Goal: Complete application form: Complete application form

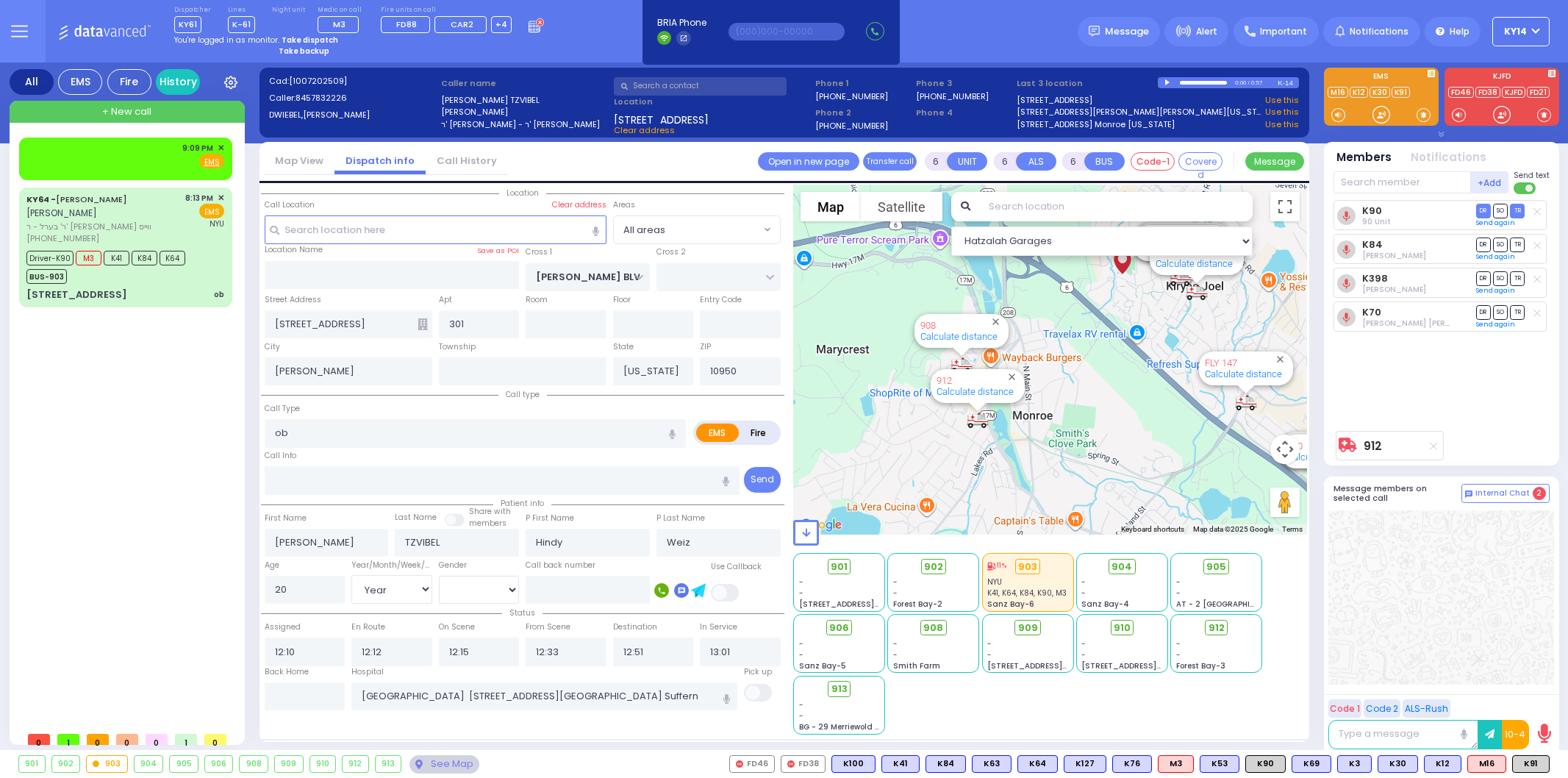
select select "Year"
select select "[DEMOGRAPHIC_DATA]"
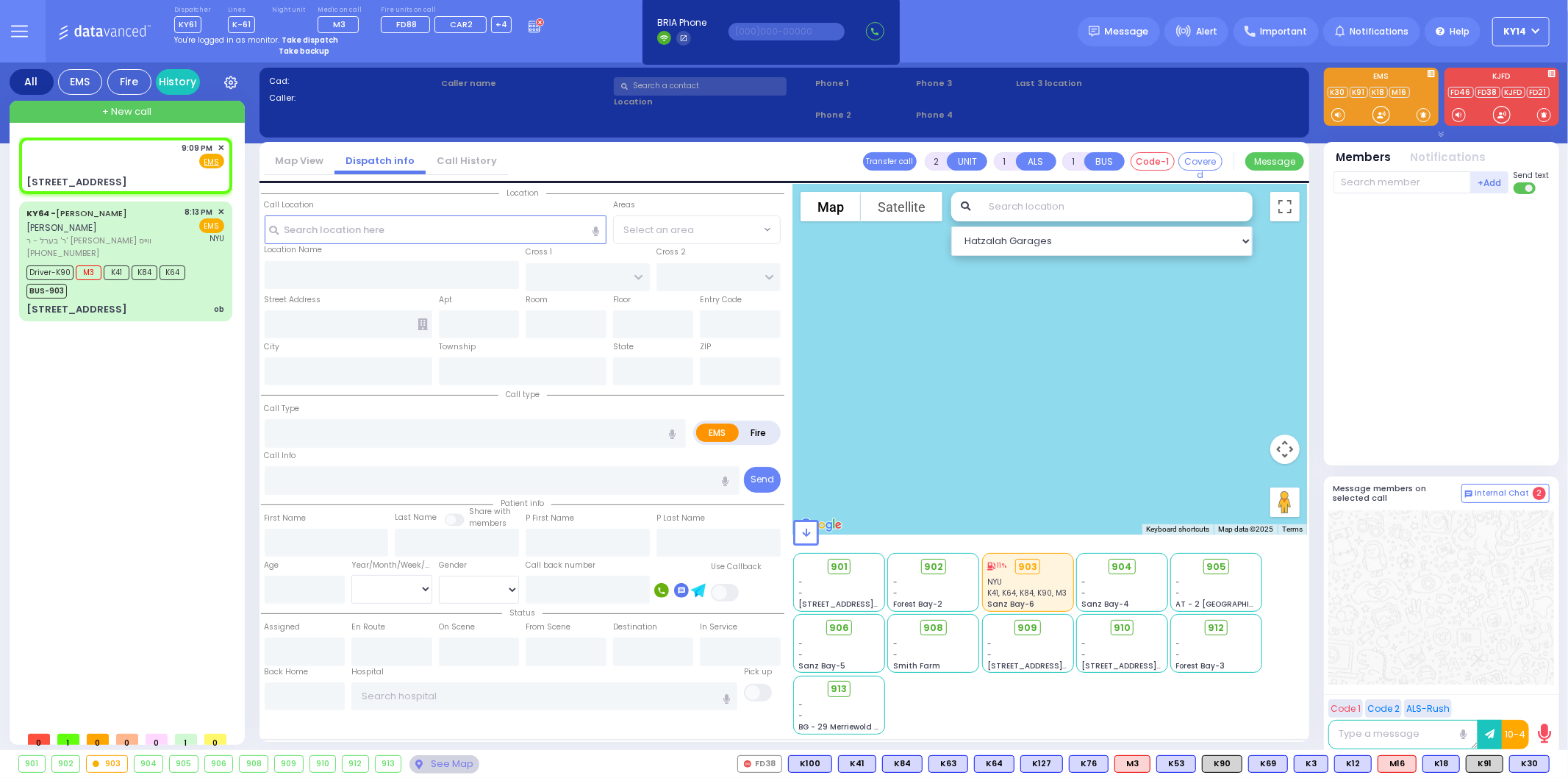
select select
radio input "true"
select select
type input "21:09"
select select "Hatzalah Garages"
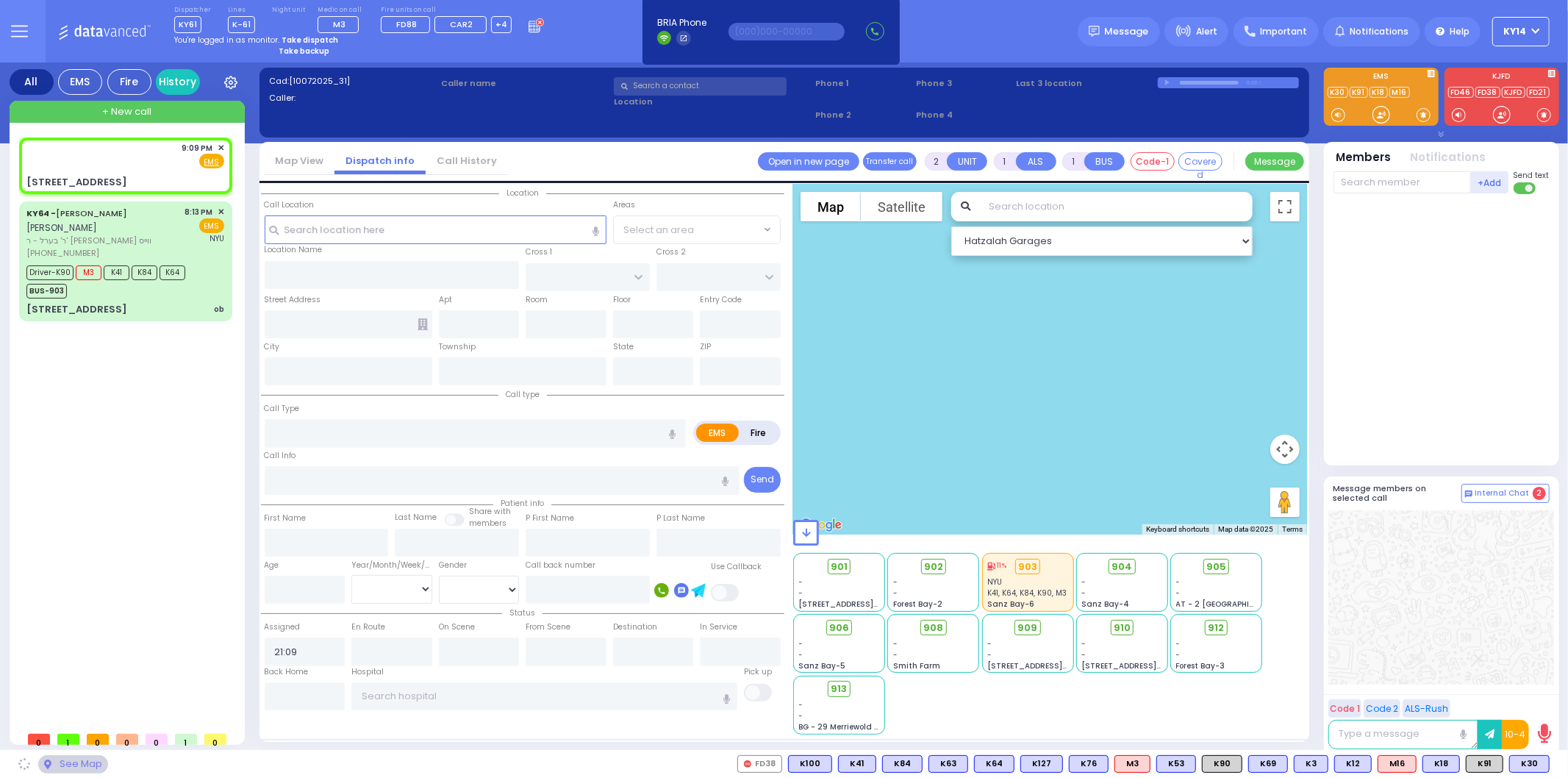
type input "SATMAR DR"
type input "ISRAEL ZUPNICK DR"
type input "141 Acres Road"
type input "[PERSON_NAME]"
type input "[US_STATE]"
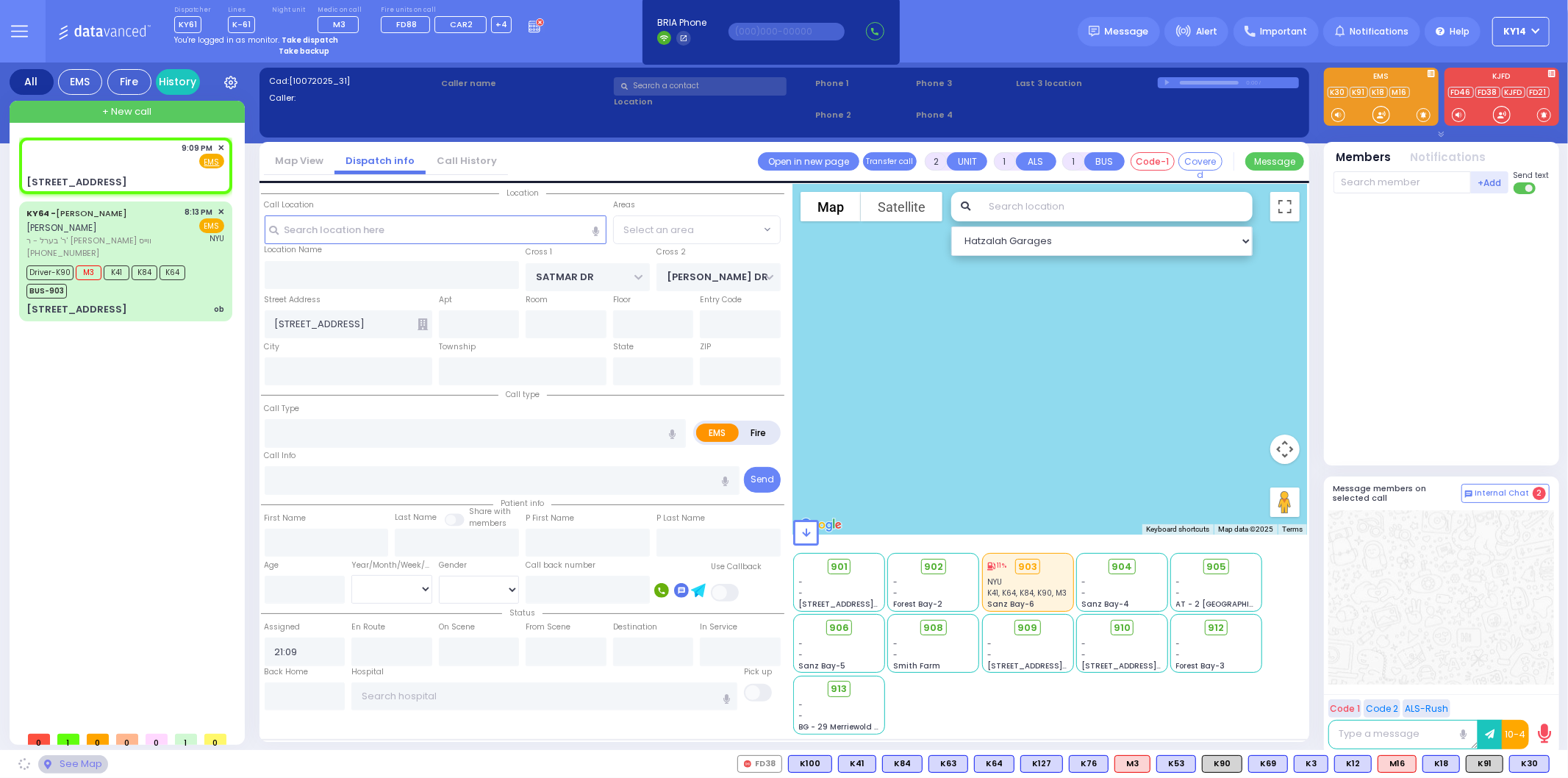
type input "10950"
select select "SECTION 3"
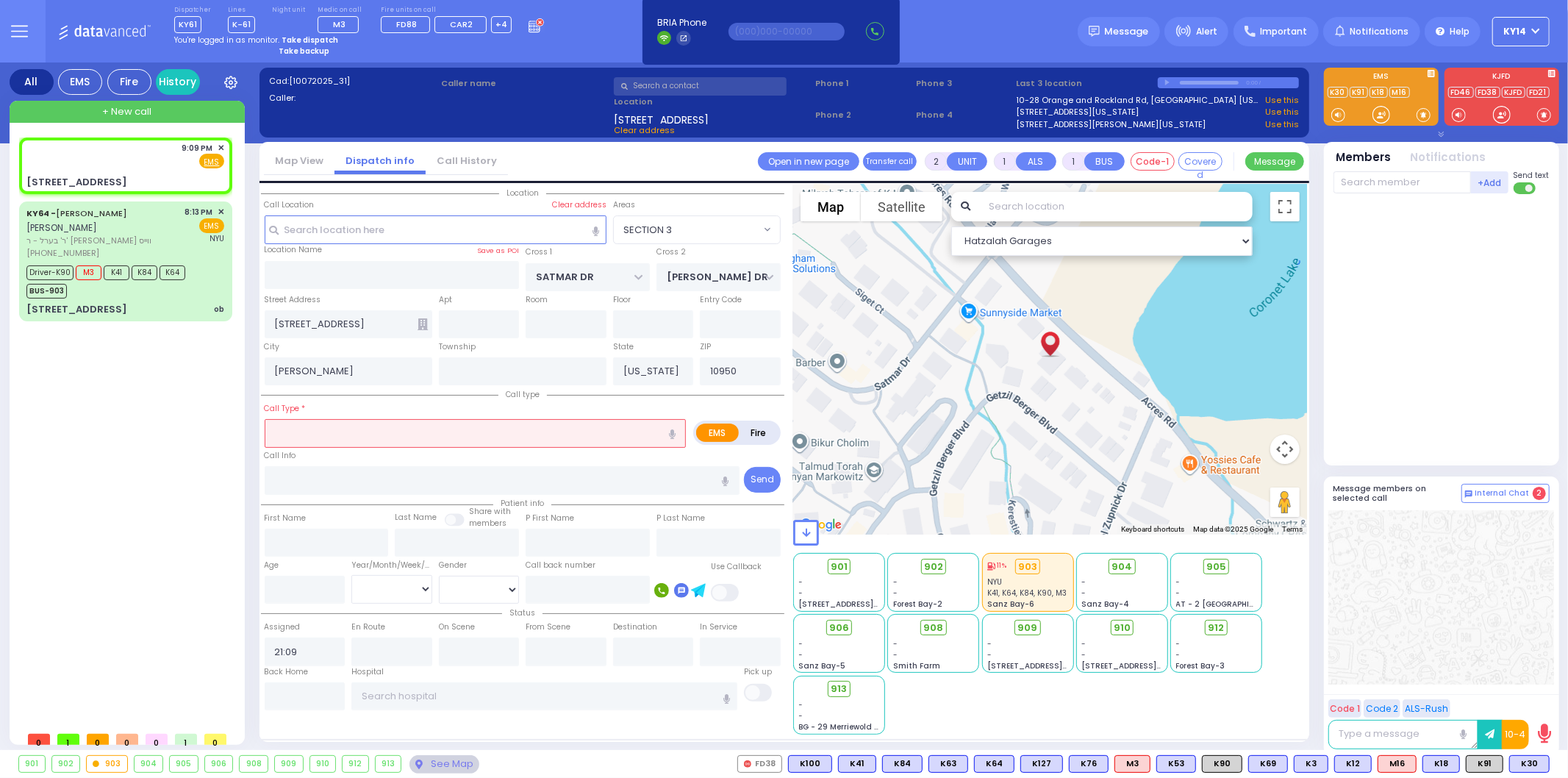
select select
radio input "true"
select select
select select "Hatzalah Garages"
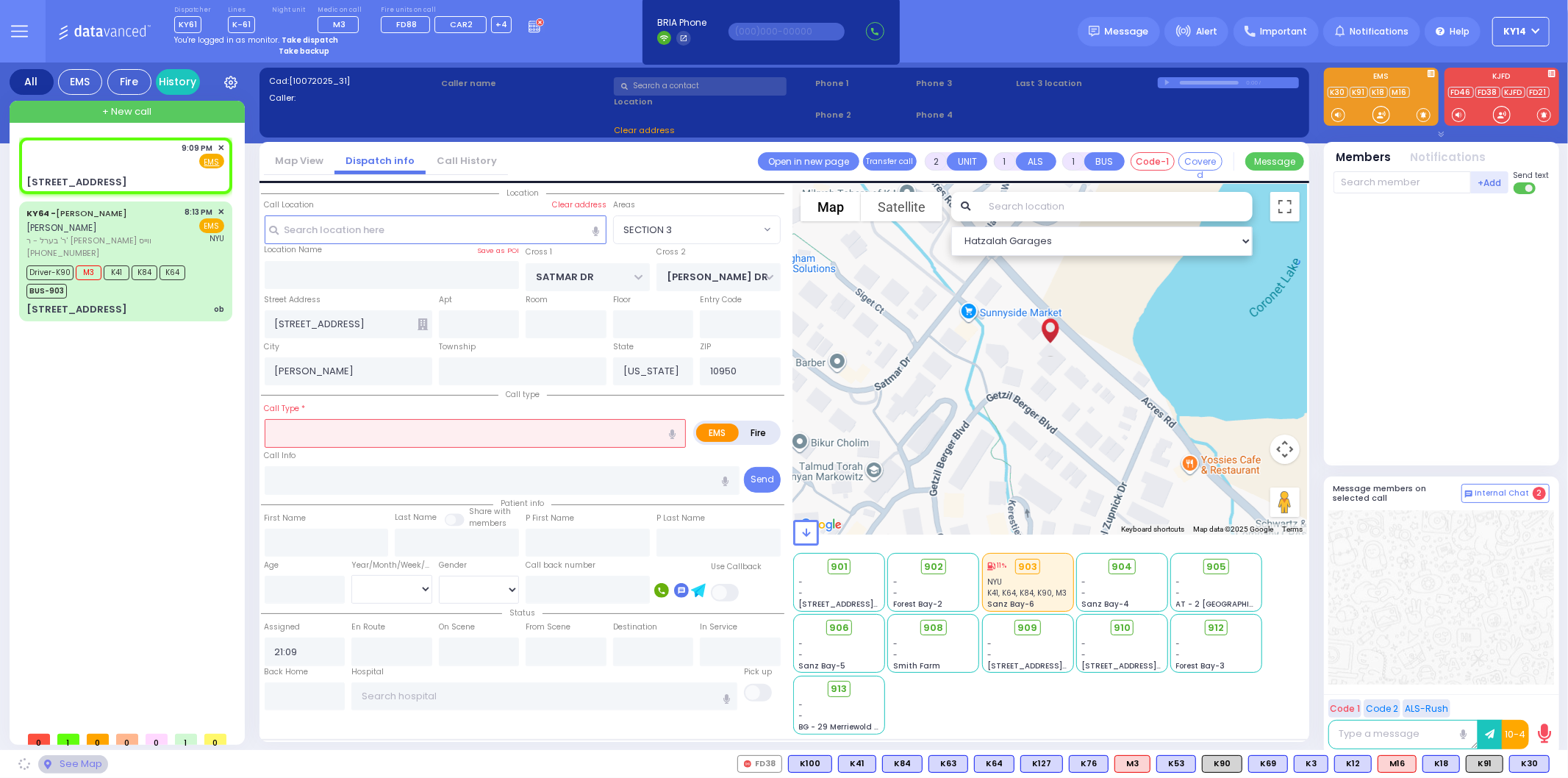
type input "303"
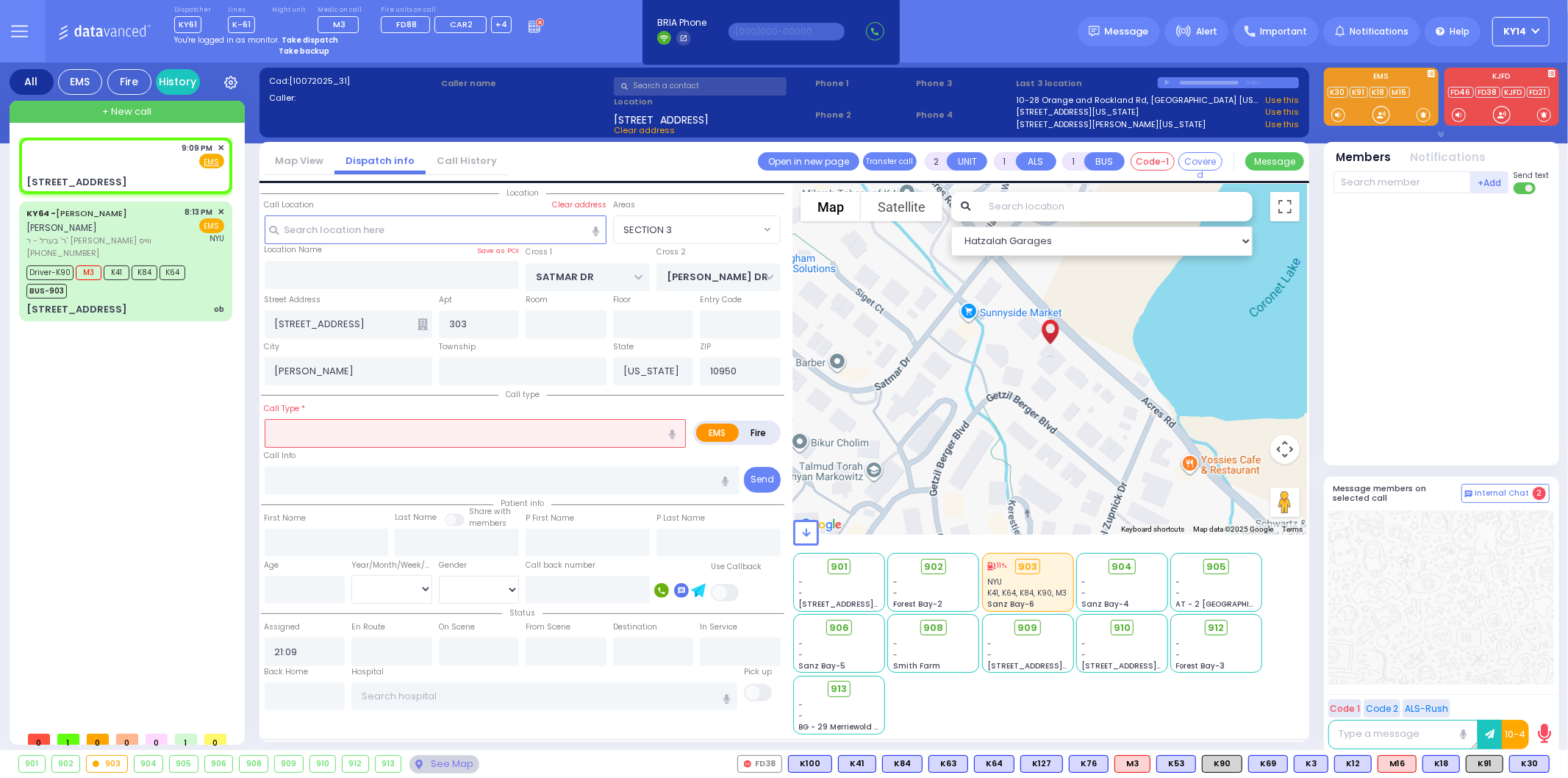
select select "SECTION 3"
type input "1"
type input "0"
select select
type input "pt"
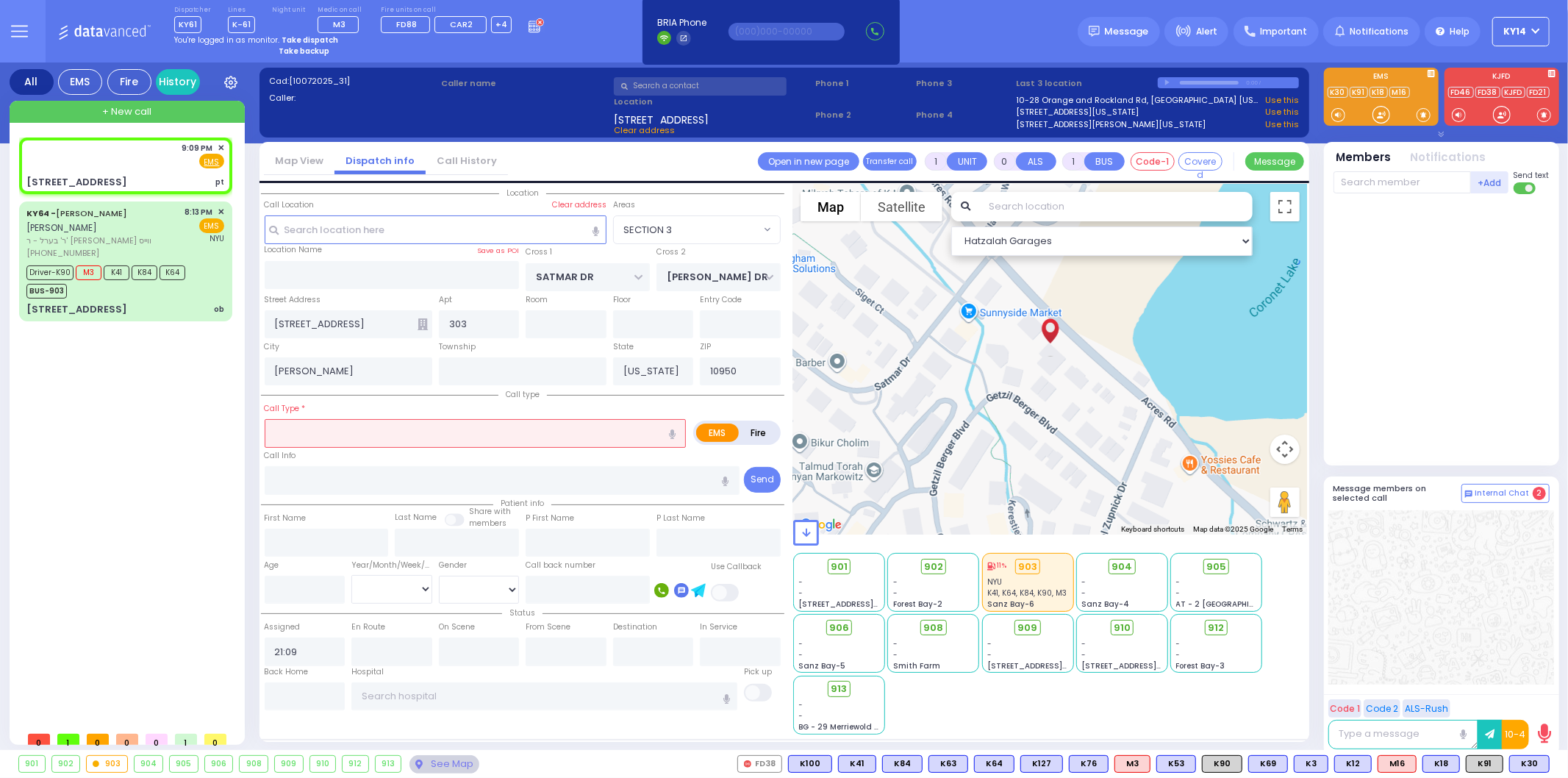
radio input "true"
select select
select select "Hatzalah Garages"
select select "SECTION 3"
select select
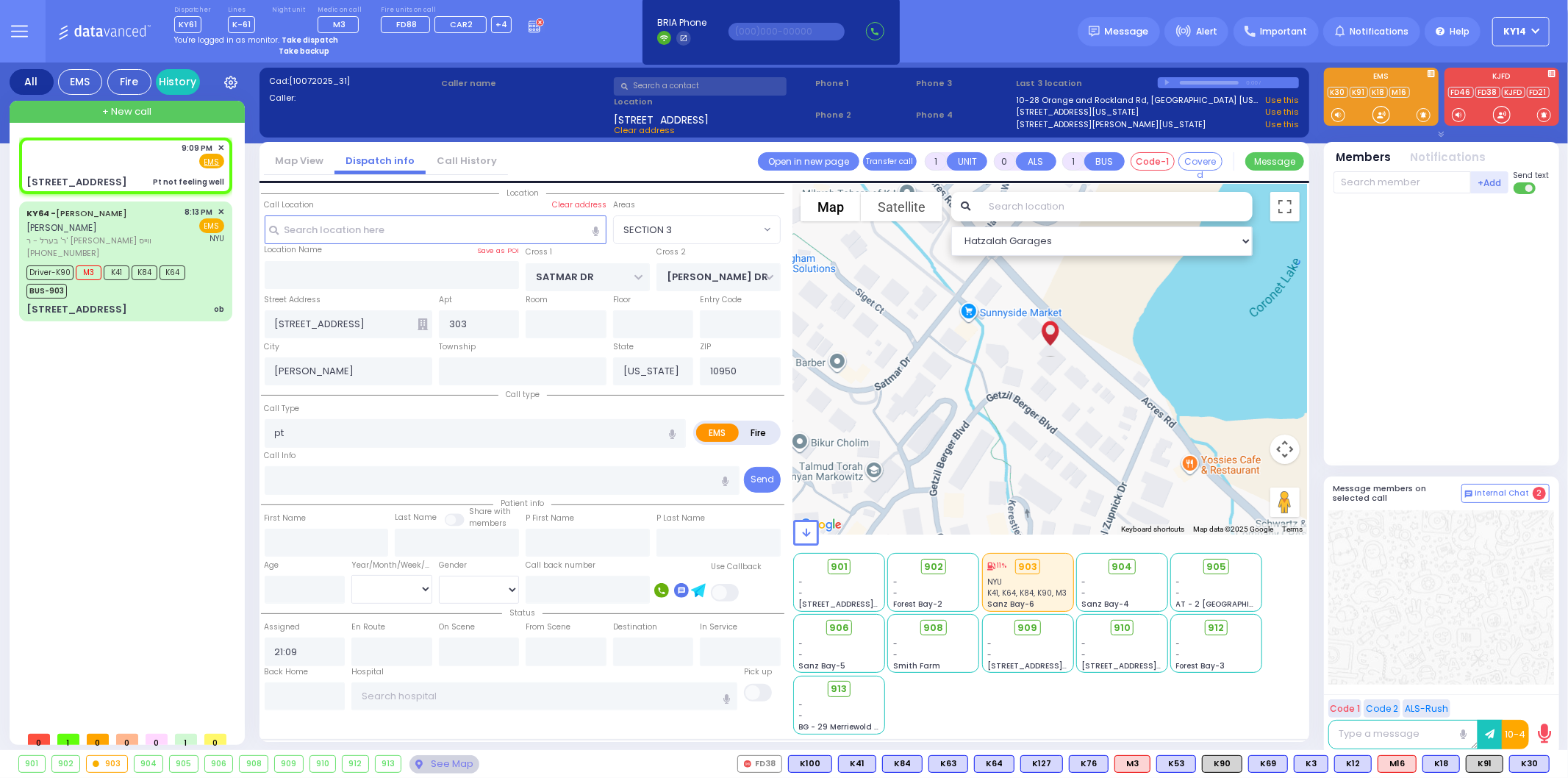
type input "Pt not feeling well"
radio input "true"
select select
select select "Hatzalah Garages"
select select "SECTION 3"
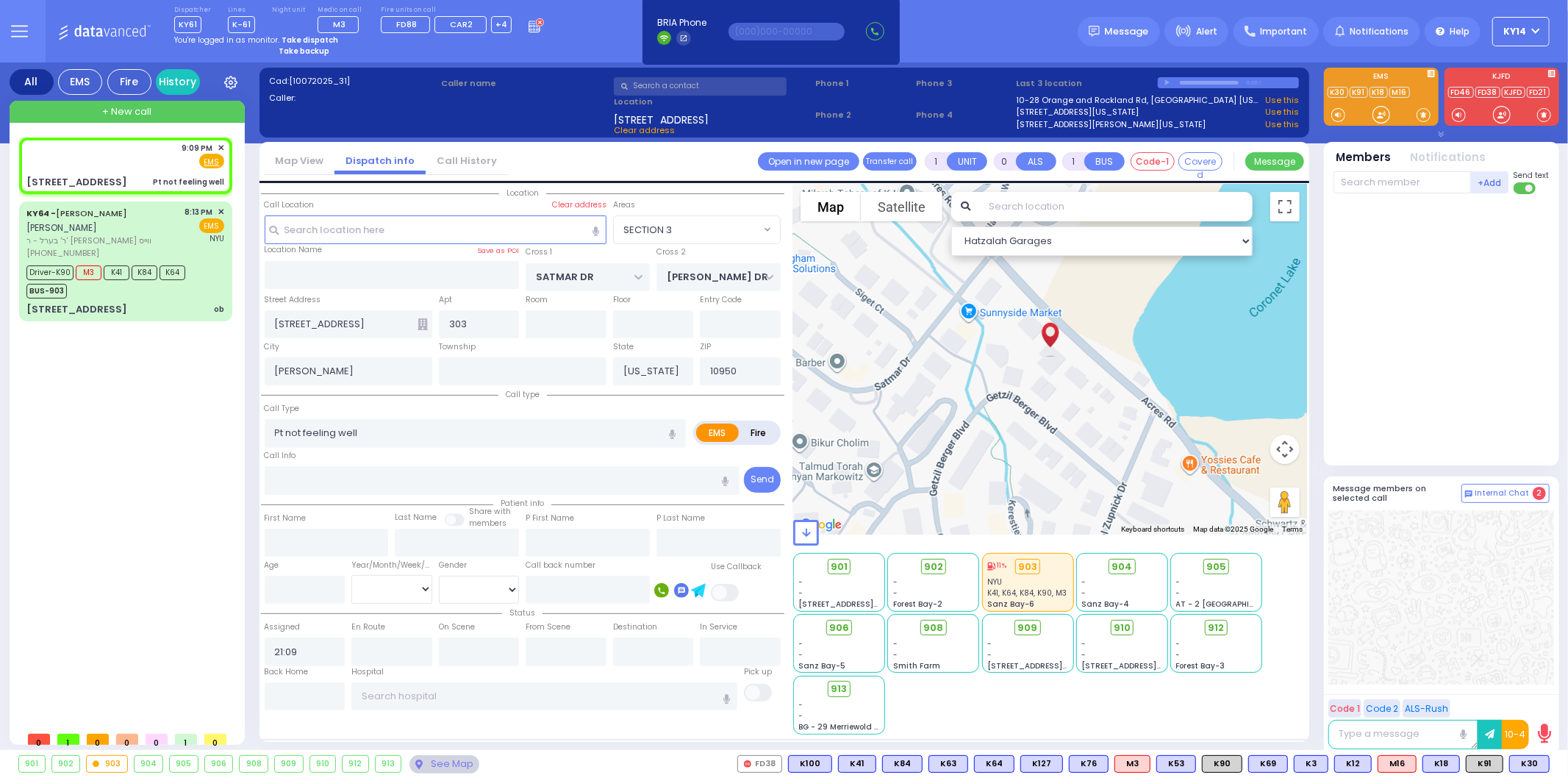
select select
radio input "true"
select select
select select "Hatzalah Garages"
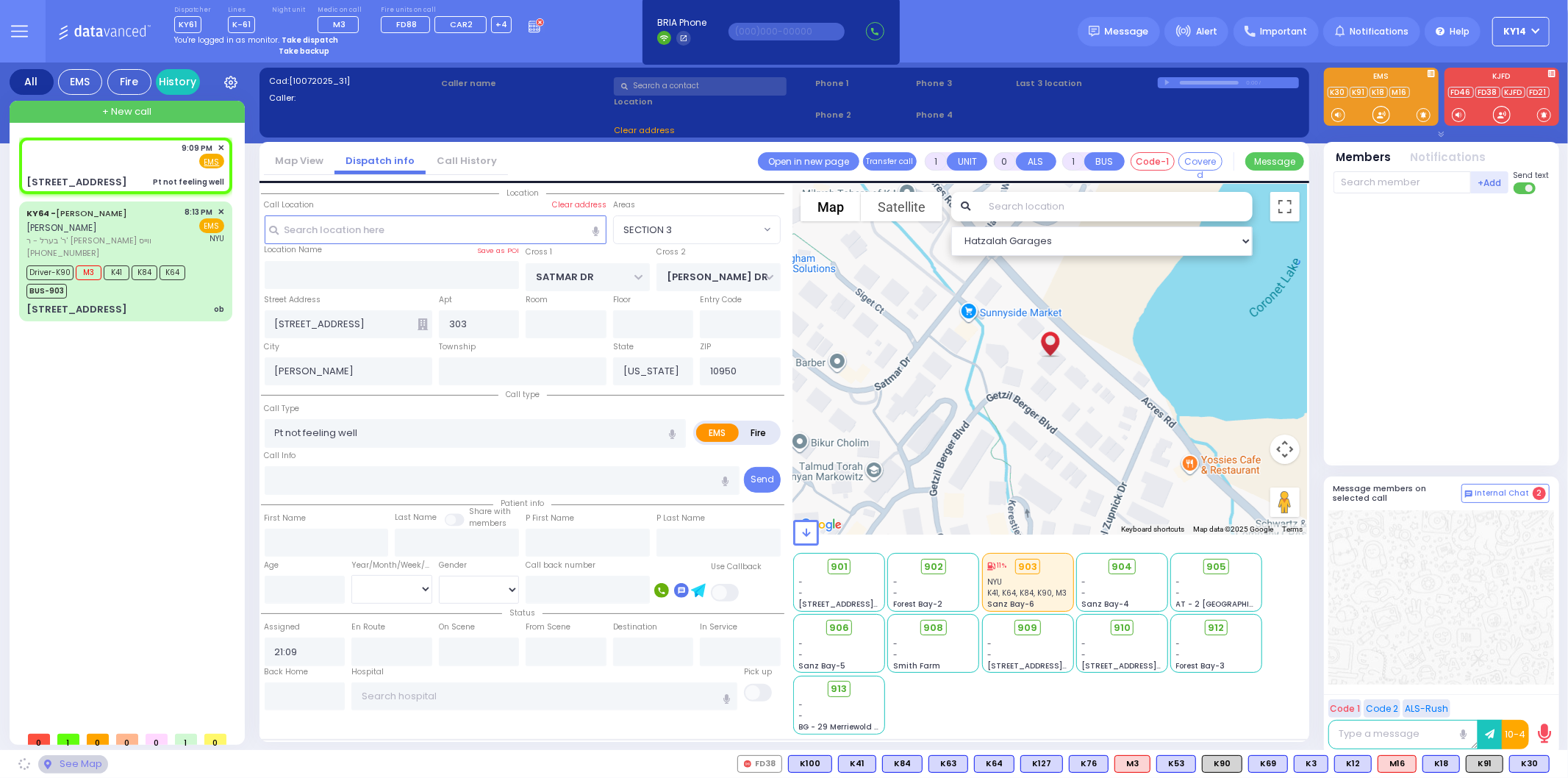
select select "SECTION 3"
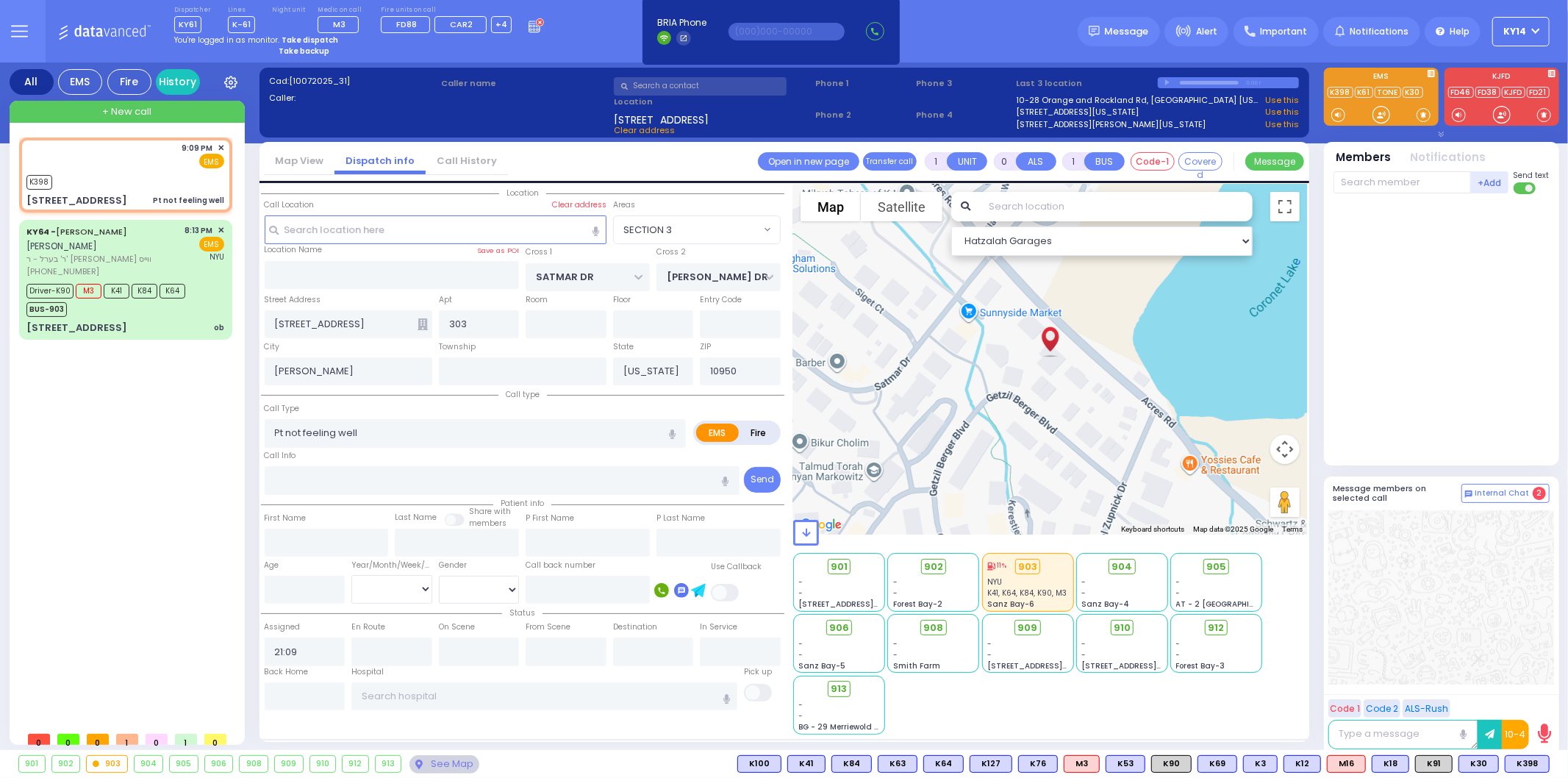
select select
radio input "true"
select select
type input "21:27"
select select "Hatzalah Garages"
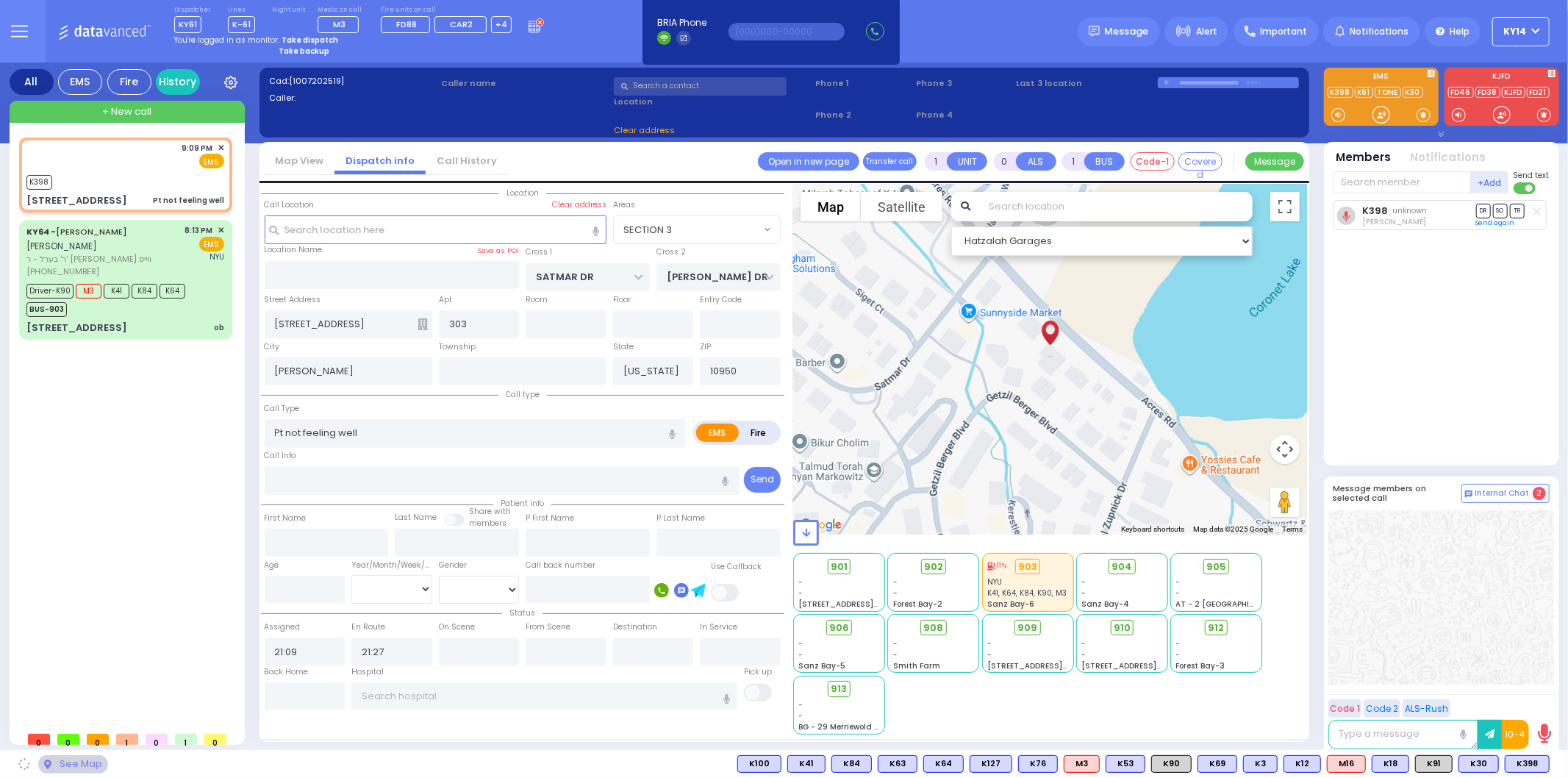
select select "SECTION 3"
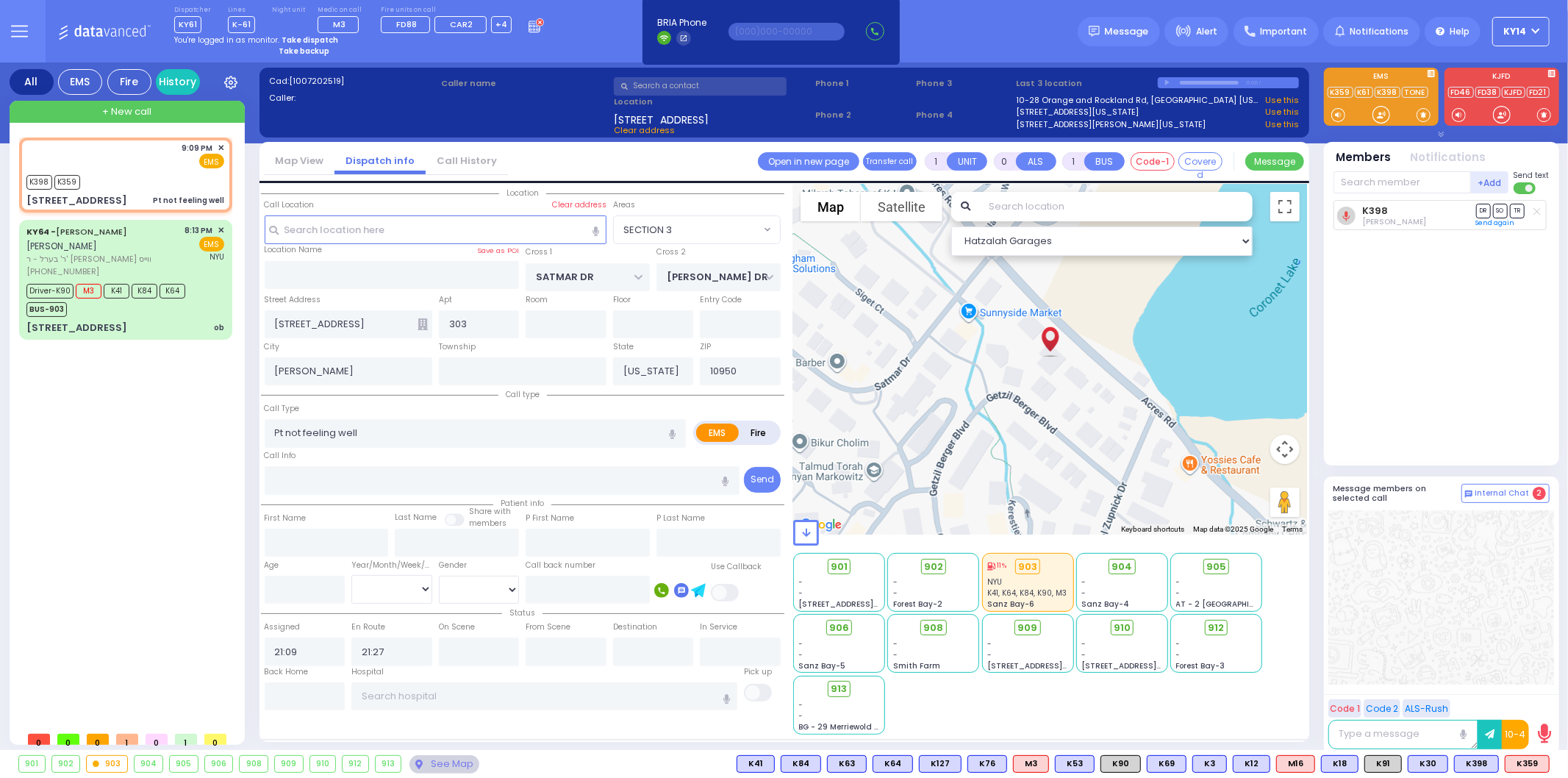
select select
radio input "true"
select select
select select "Hatzalah Garages"
select select "SECTION 3"
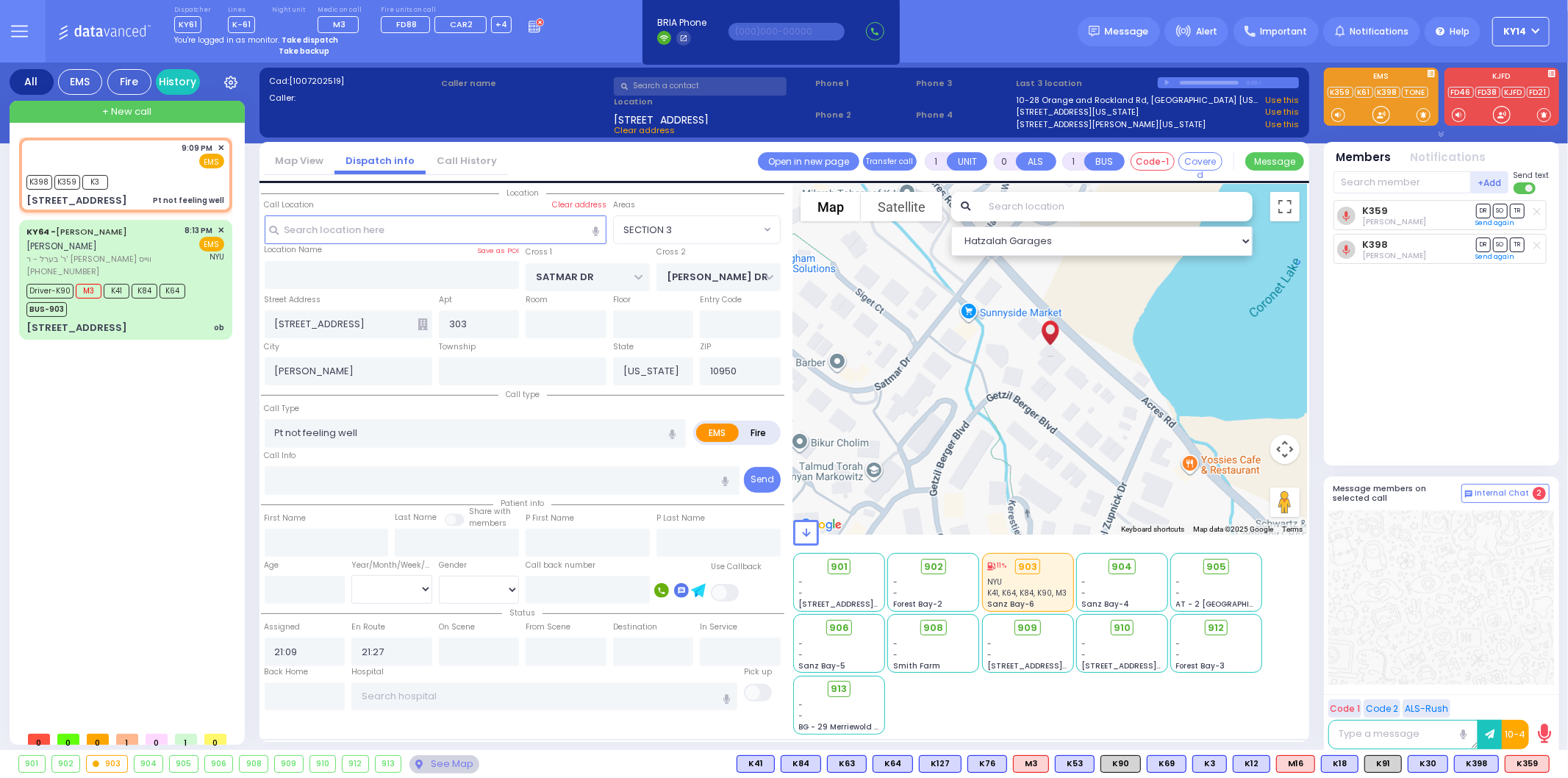
select select
radio input "true"
select select
select select "Hatzalah Garages"
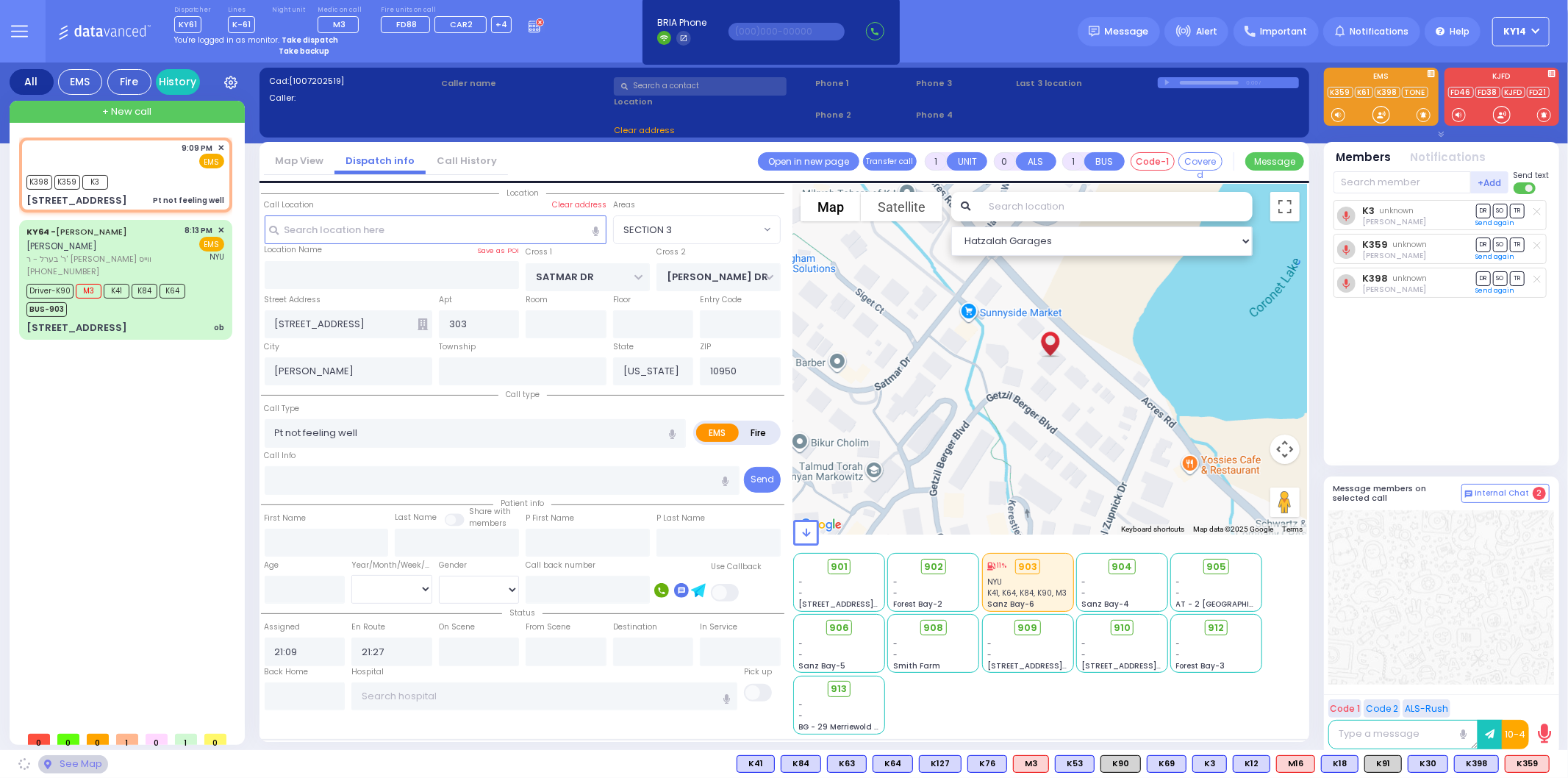
select select "SECTION 3"
select select
radio input "true"
select select
select select "Hatzalah Garages"
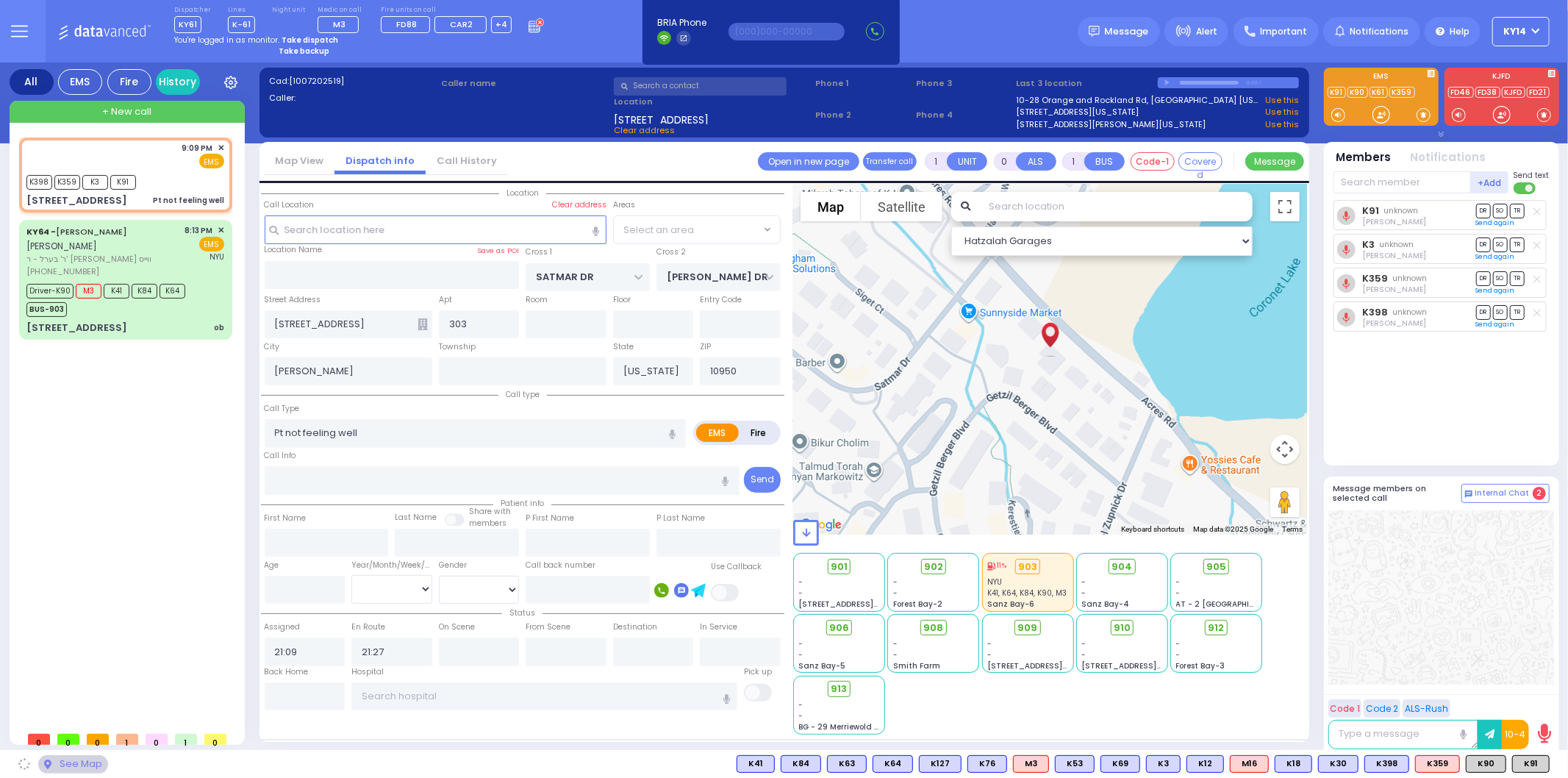
select select "SECTION 3"
